Goal: Check status: Check status

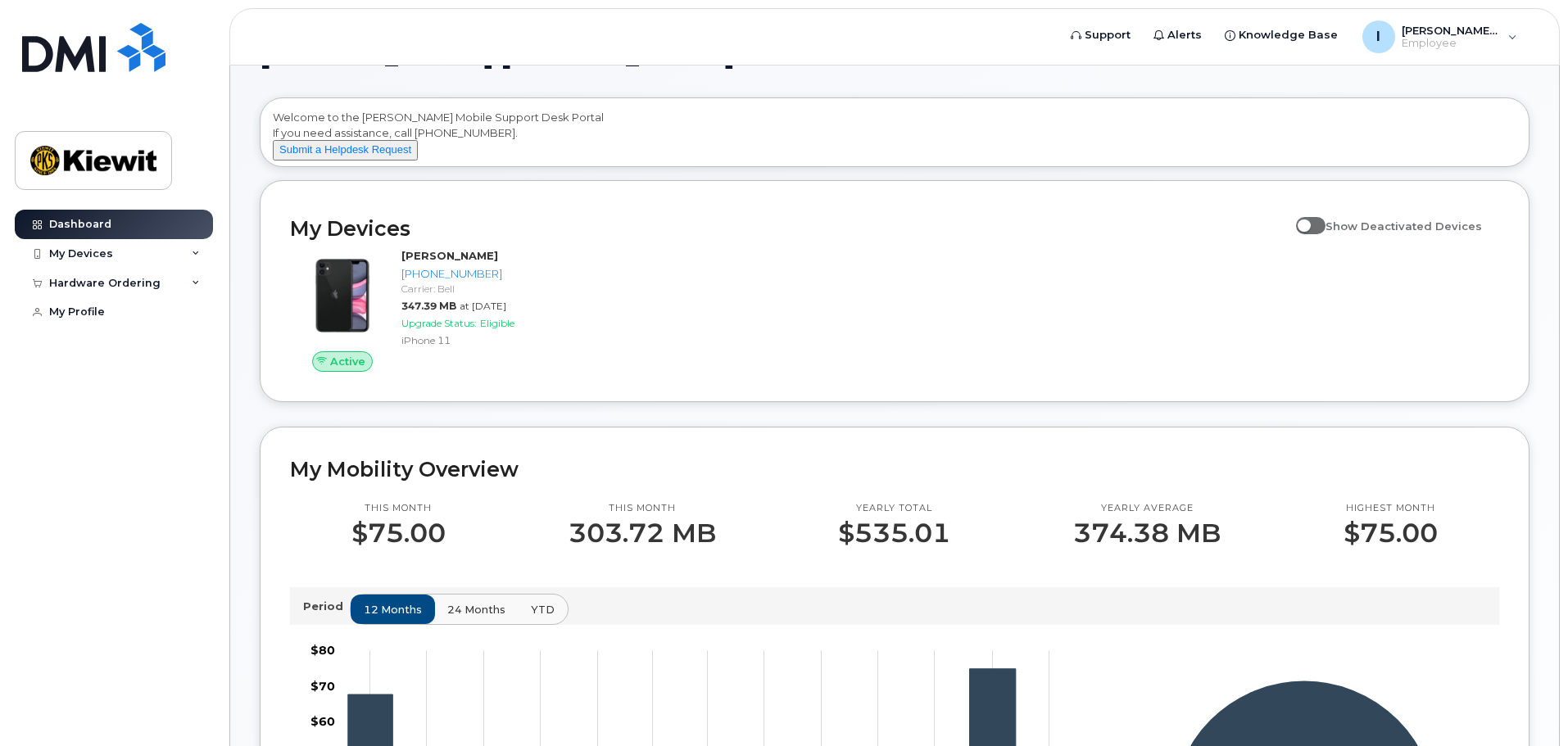
scroll to position [82, 0]
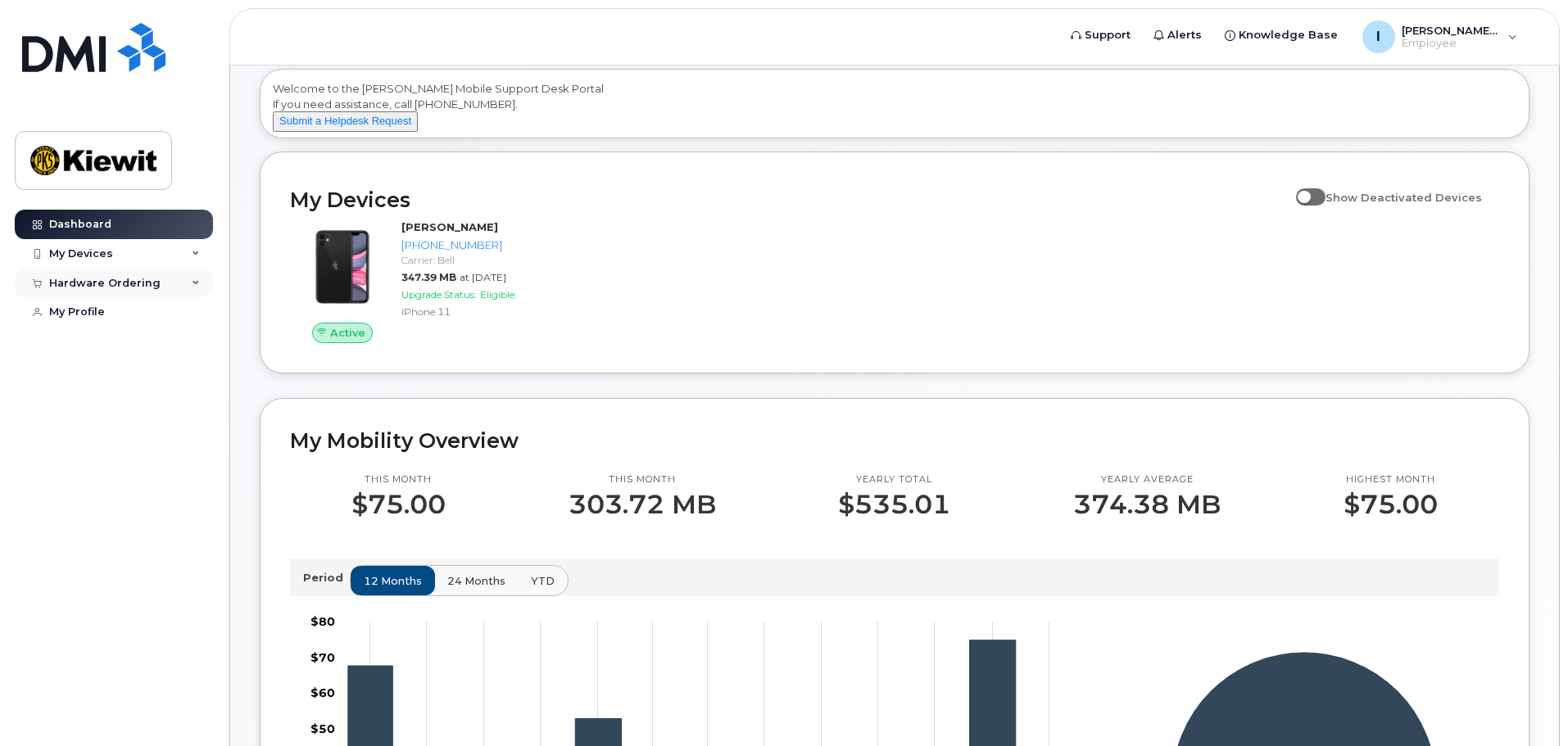
click at [139, 285] on div "Hardware Ordering" at bounding box center [105, 283] width 112 height 13
click at [131, 310] on link "My Orders" at bounding box center [129, 312] width 170 height 31
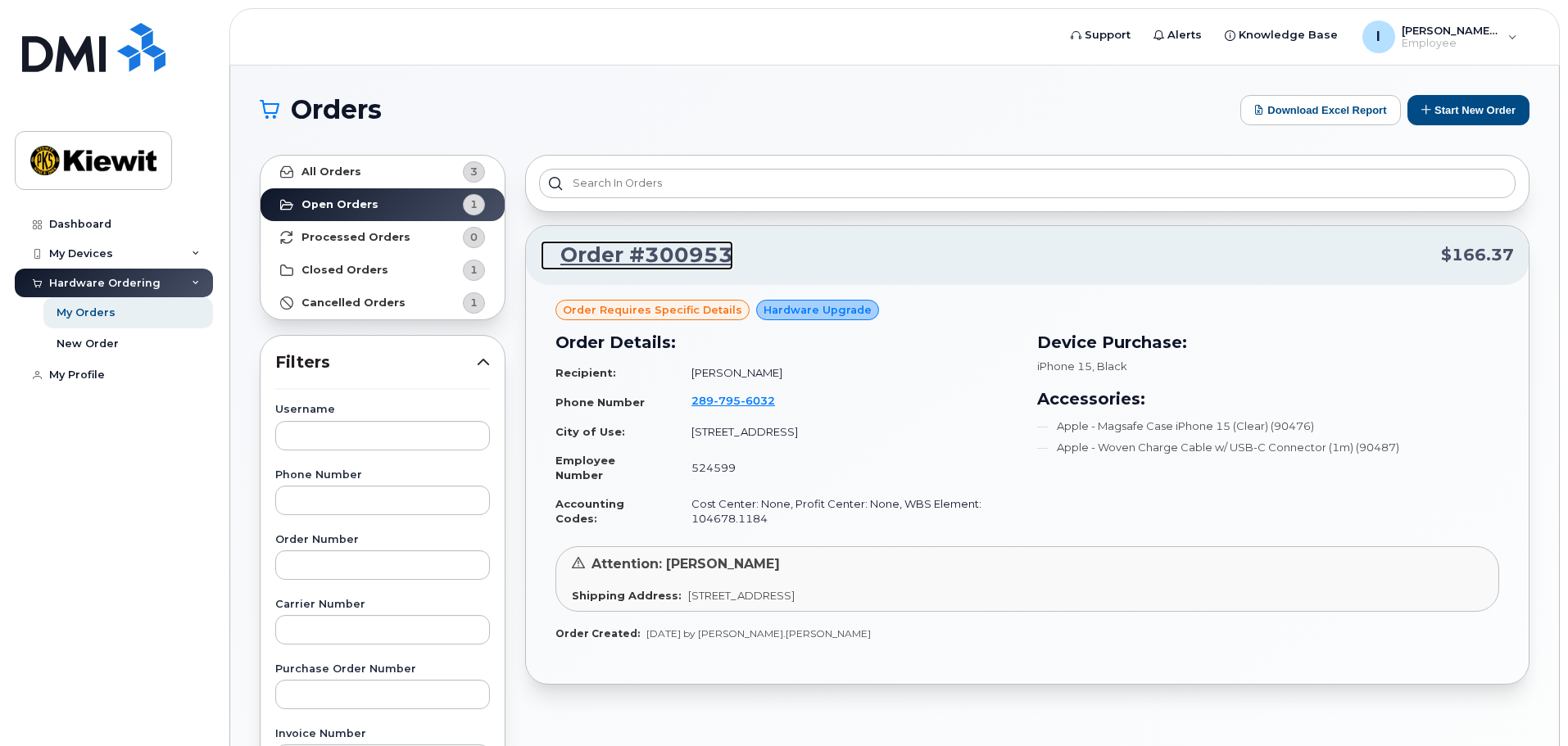
click at [622, 256] on link "Order #300953" at bounding box center [637, 256] width 193 height 30
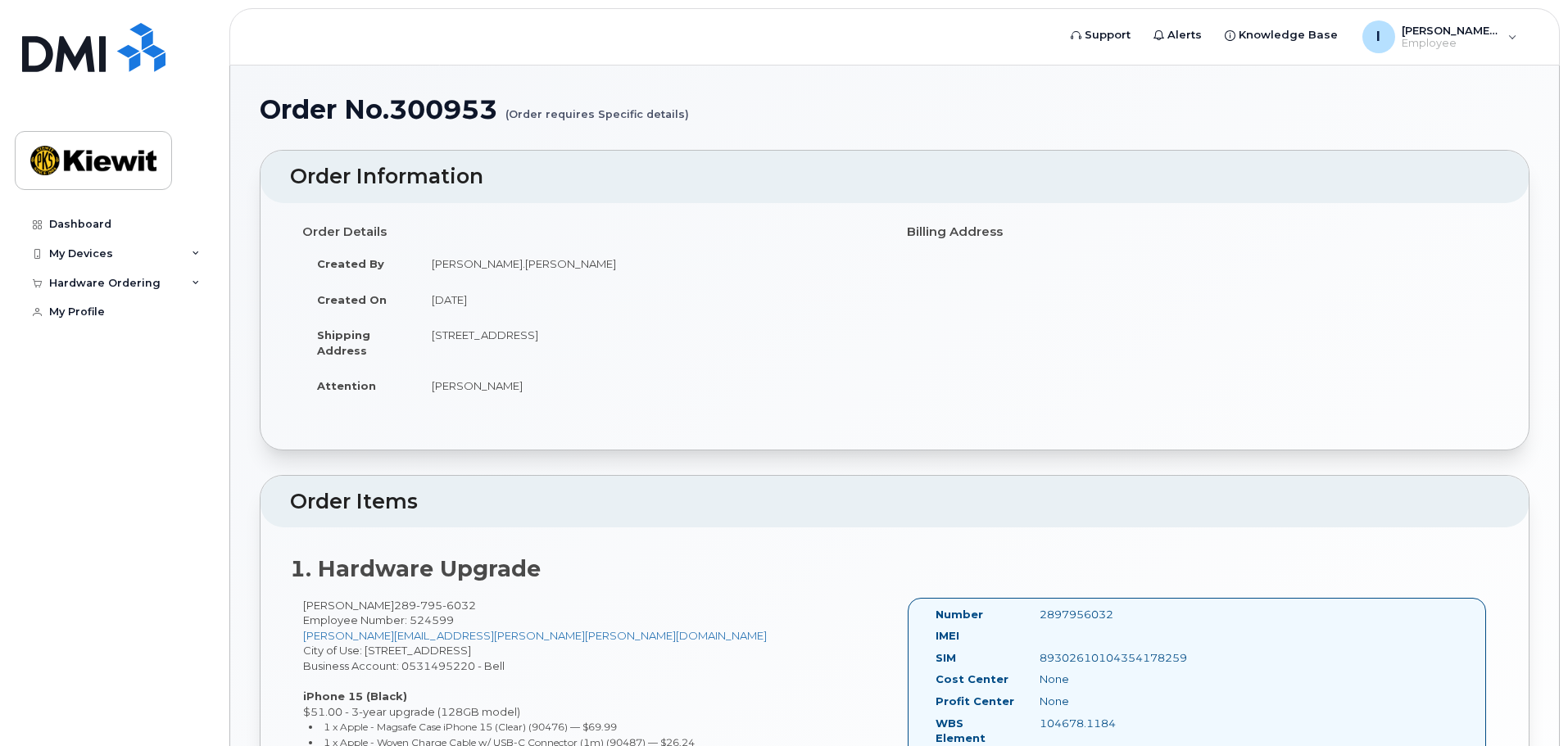
click at [977, 109] on h1 "Order No.300953 (Order requires Specific details)" at bounding box center [895, 109] width 1270 height 29
